Goal: Task Accomplishment & Management: Manage account settings

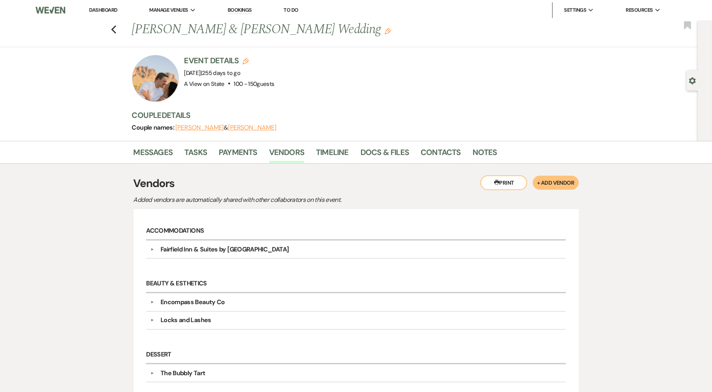
click at [110, 7] on link "Dashboard" at bounding box center [103, 10] width 28 height 7
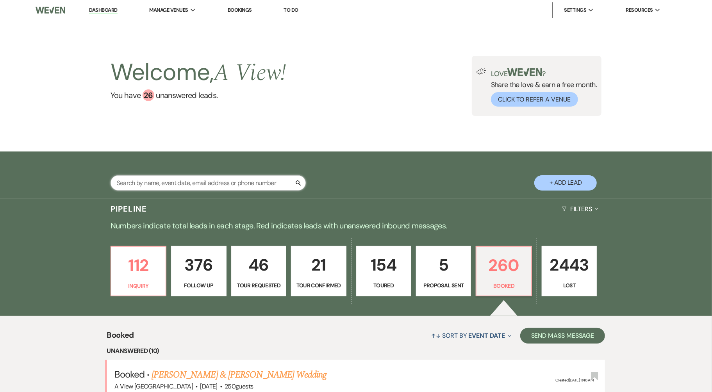
click at [138, 187] on input "text" at bounding box center [207, 182] width 195 height 15
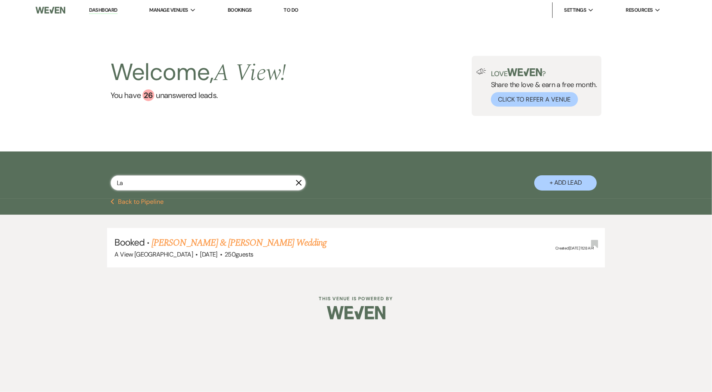
type input "L"
type input "Laila"
click at [196, 247] on link "[PERSON_NAME] & [PERSON_NAME] Wedding" at bounding box center [238, 243] width 175 height 14
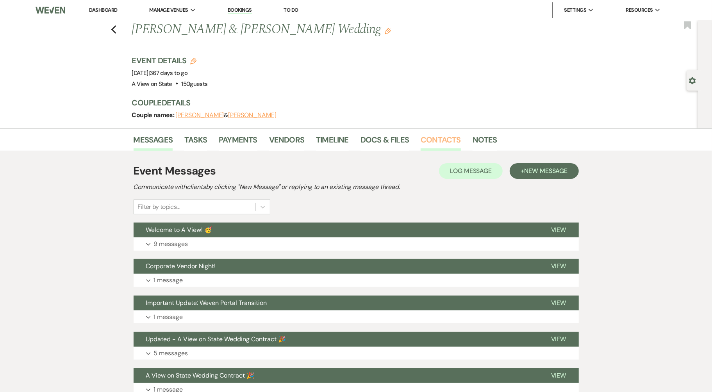
click at [450, 141] on link "Contacts" at bounding box center [440, 142] width 40 height 17
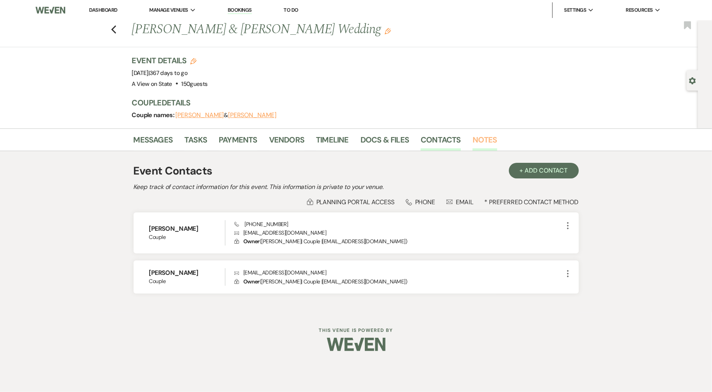
click at [491, 139] on link "Notes" at bounding box center [484, 142] width 25 height 17
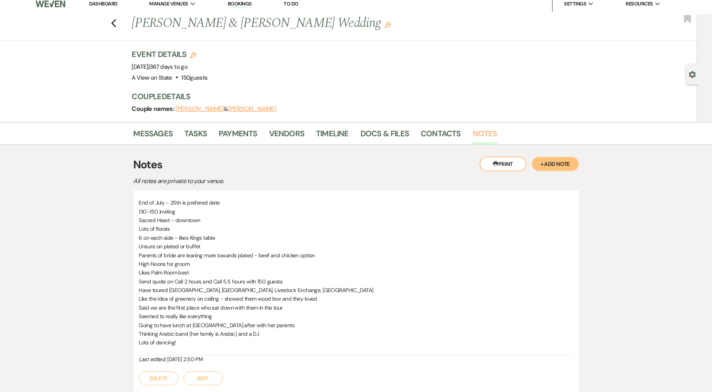
scroll to position [5, 0]
click at [564, 165] on button "+ Add Note" at bounding box center [555, 165] width 47 height 14
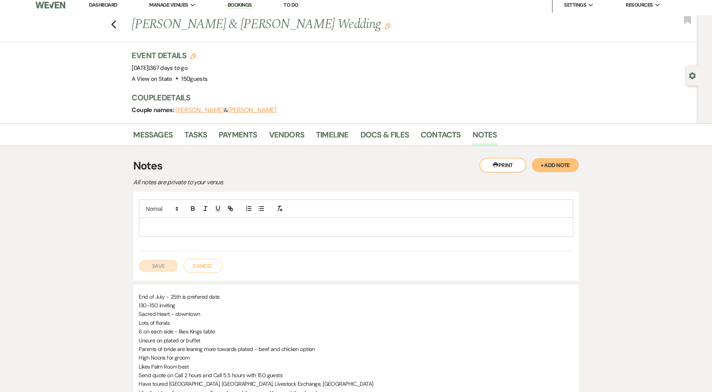
click at [238, 218] on div at bounding box center [355, 227] width 433 height 18
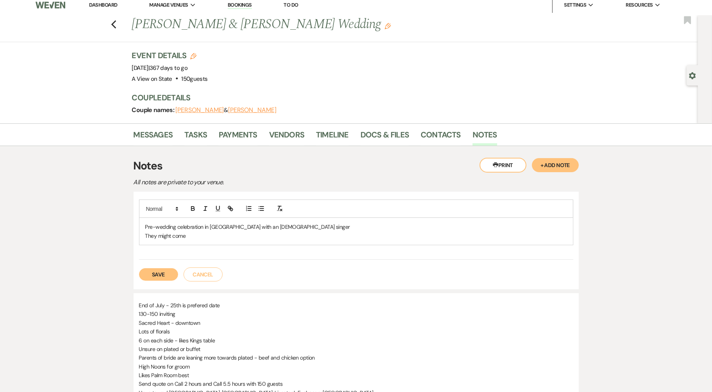
click at [278, 233] on p "They might come" at bounding box center [356, 235] width 422 height 9
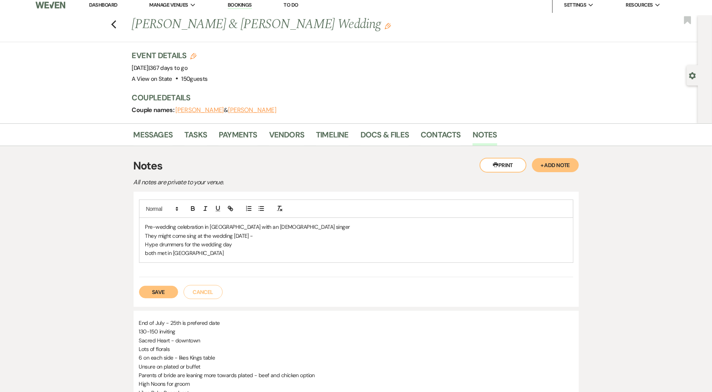
click at [206, 253] on p "both met in [GEOGRAPHIC_DATA]" at bounding box center [356, 253] width 422 height 9
click at [159, 298] on div "Pre-wedding celebration in [GEOGRAPHIC_DATA] with an [DEMOGRAPHIC_DATA] singer …" at bounding box center [356, 249] width 445 height 115
click at [157, 294] on button "Save" at bounding box center [158, 292] width 39 height 12
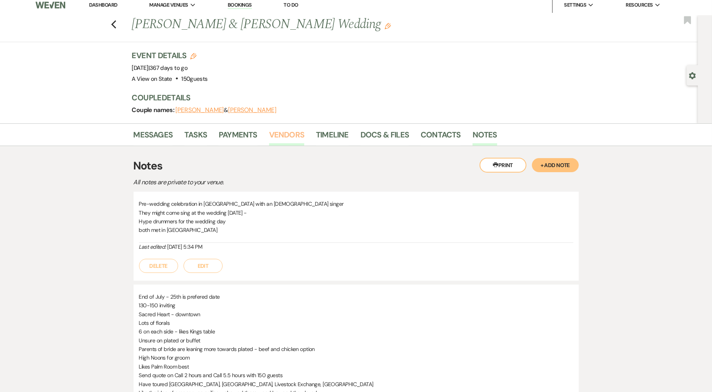
click at [290, 136] on link "Vendors" at bounding box center [286, 136] width 35 height 17
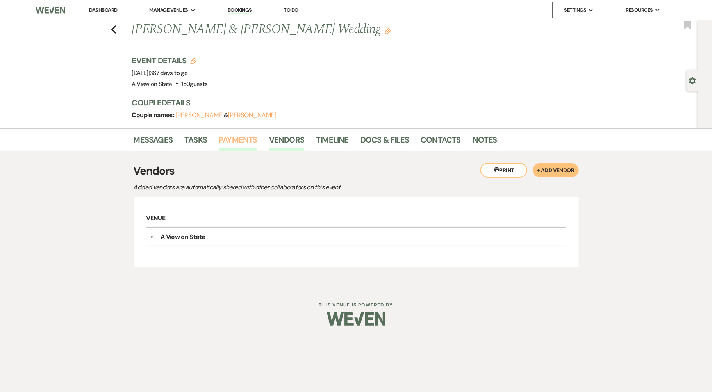
click at [253, 144] on link "Payments" at bounding box center [238, 142] width 39 height 17
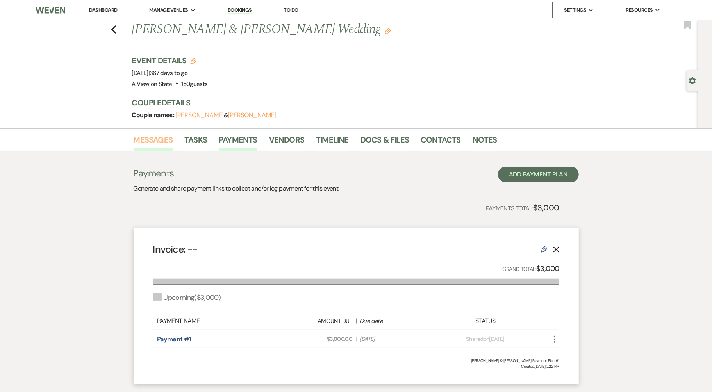
click at [155, 141] on link "Messages" at bounding box center [153, 142] width 39 height 17
